Goal: Transaction & Acquisition: Purchase product/service

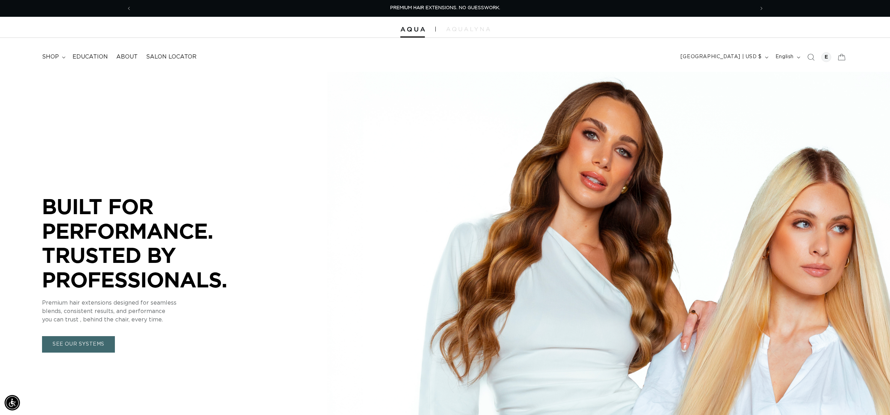
click at [812, 60] on icon "Search" at bounding box center [810, 57] width 7 height 7
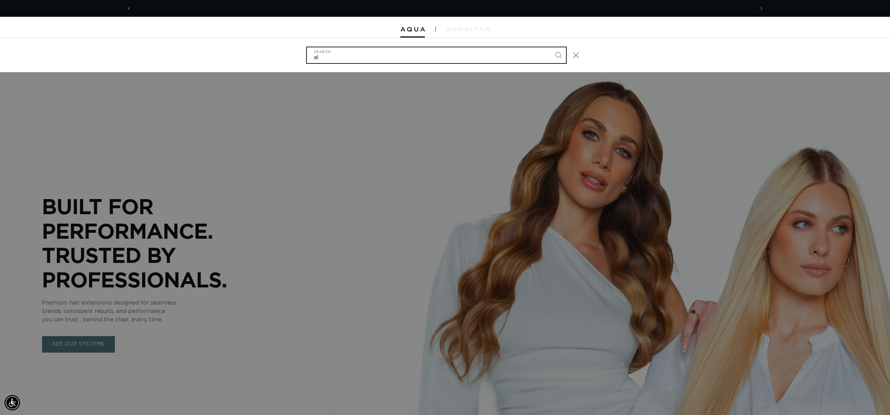
scroll to position [0, 623]
type input "alantic"
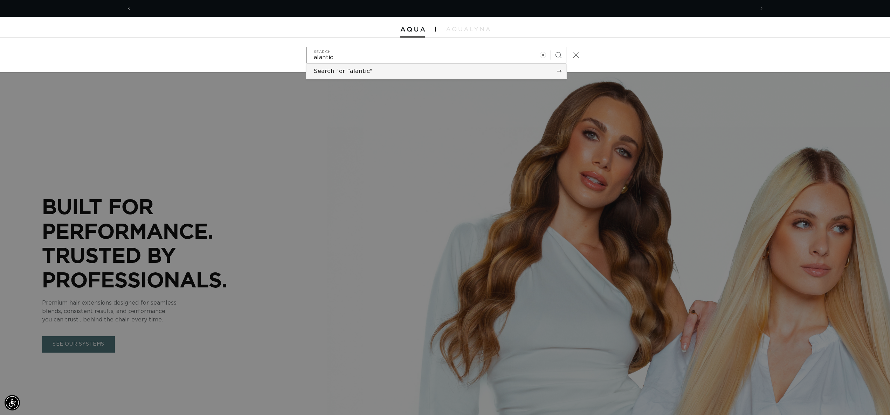
scroll to position [0, 1246]
click at [453, 68] on button "Search for "alantic"" at bounding box center [437, 71] width 260 height 15
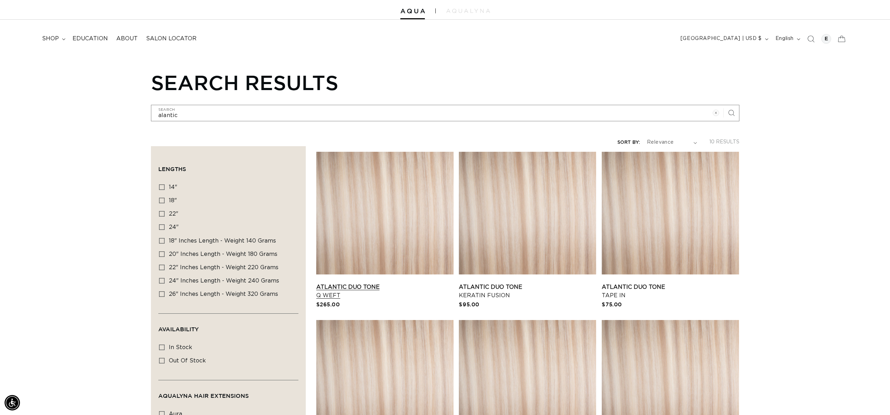
scroll to position [21, 0]
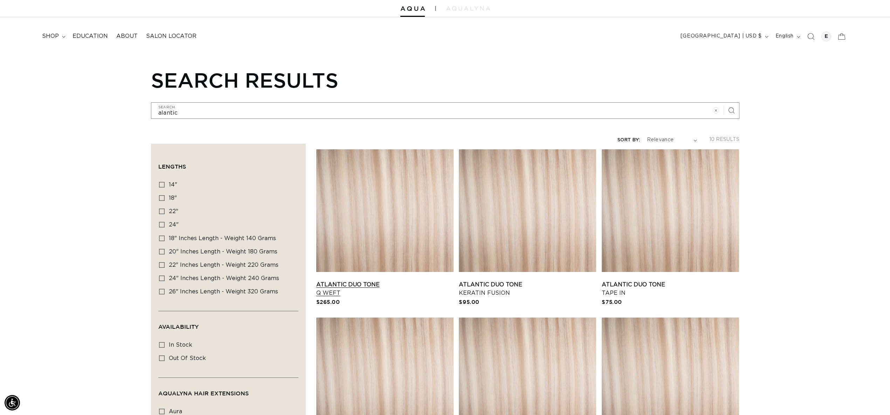
click at [388, 280] on link "Atlantic Duo Tone Q Weft" at bounding box center [384, 288] width 137 height 17
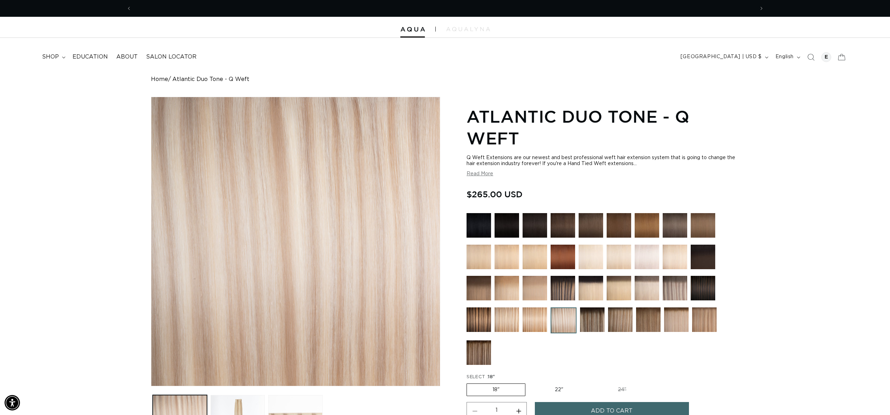
scroll to position [0, 623]
